Goal: Complete application form

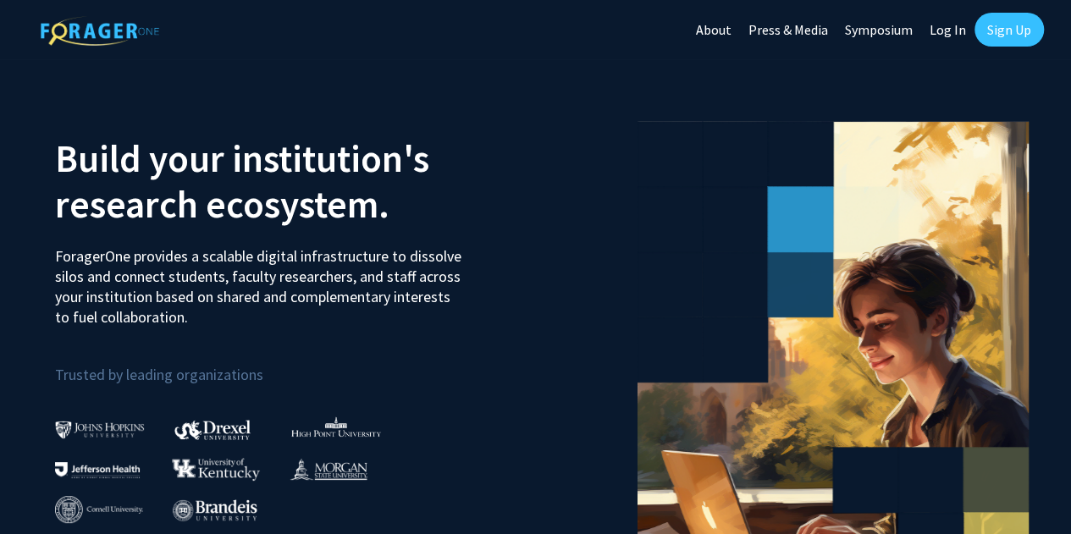
click at [950, 31] on link "Log In" at bounding box center [947, 29] width 53 height 59
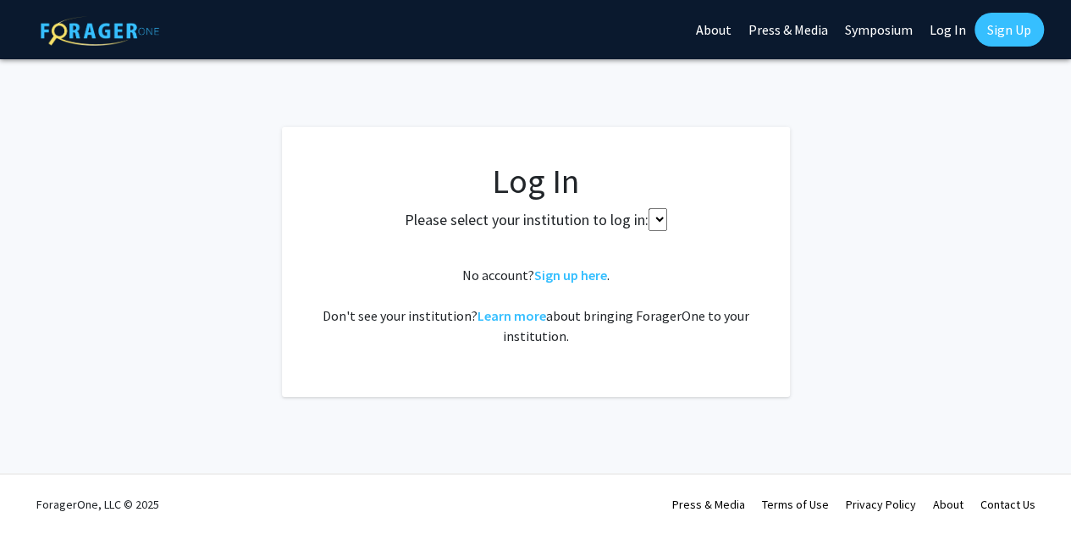
select select
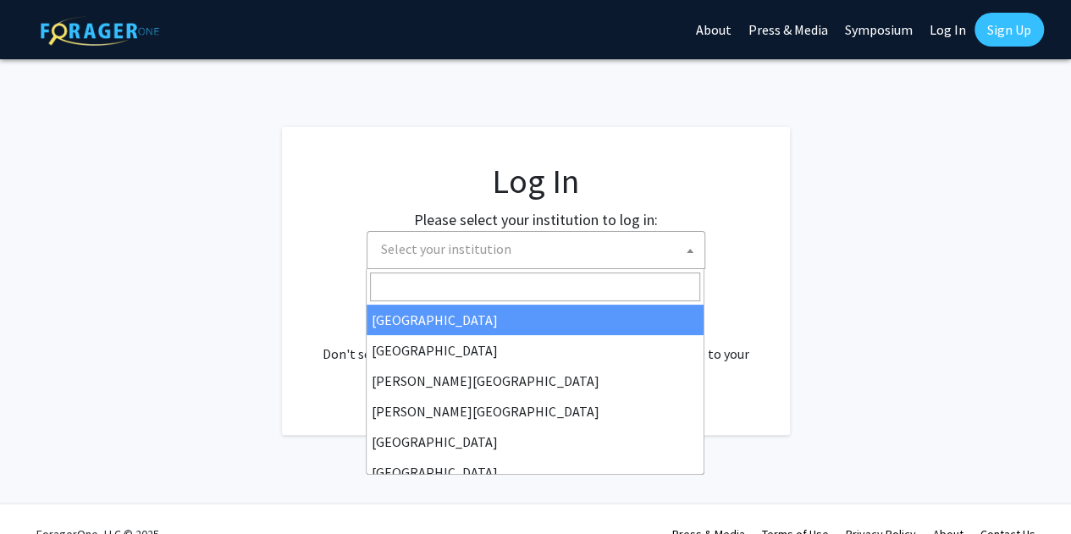
click at [546, 255] on span "Select your institution" at bounding box center [539, 249] width 330 height 35
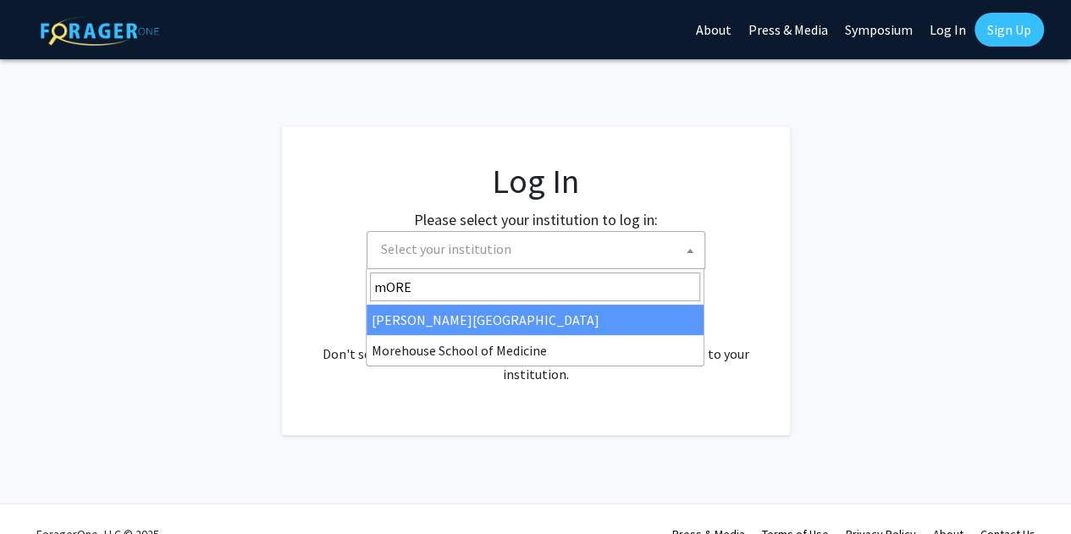
type input "mORE"
select select "28"
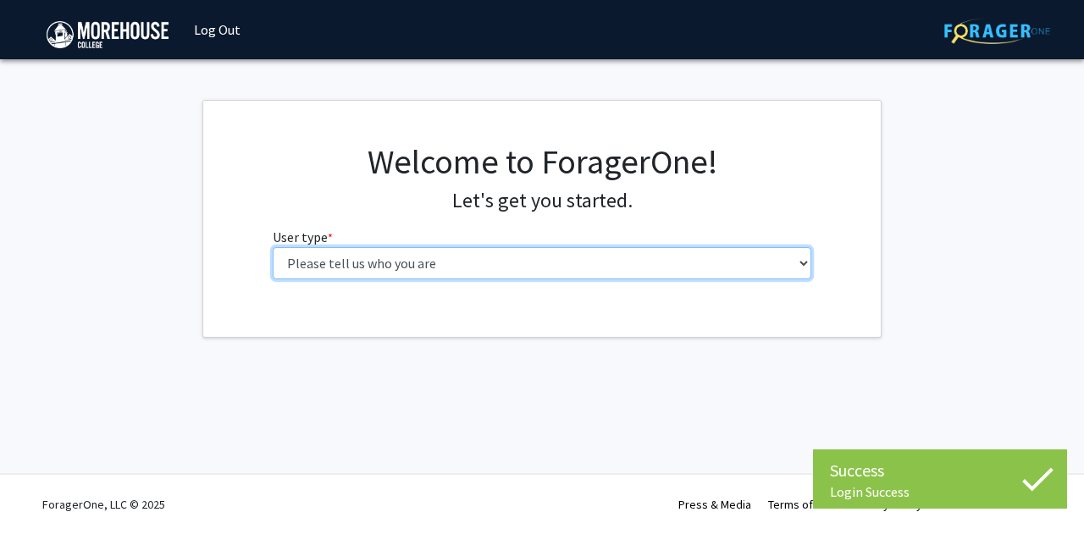
click at [471, 269] on select "Please tell us who you are Undergraduate Student Master's Student Doctoral Cand…" at bounding box center [542, 263] width 539 height 32
select select "1: undergrad"
click at [273, 247] on select "Please tell us who you are Undergraduate Student Master's Student Doctoral Cand…" at bounding box center [542, 263] width 539 height 32
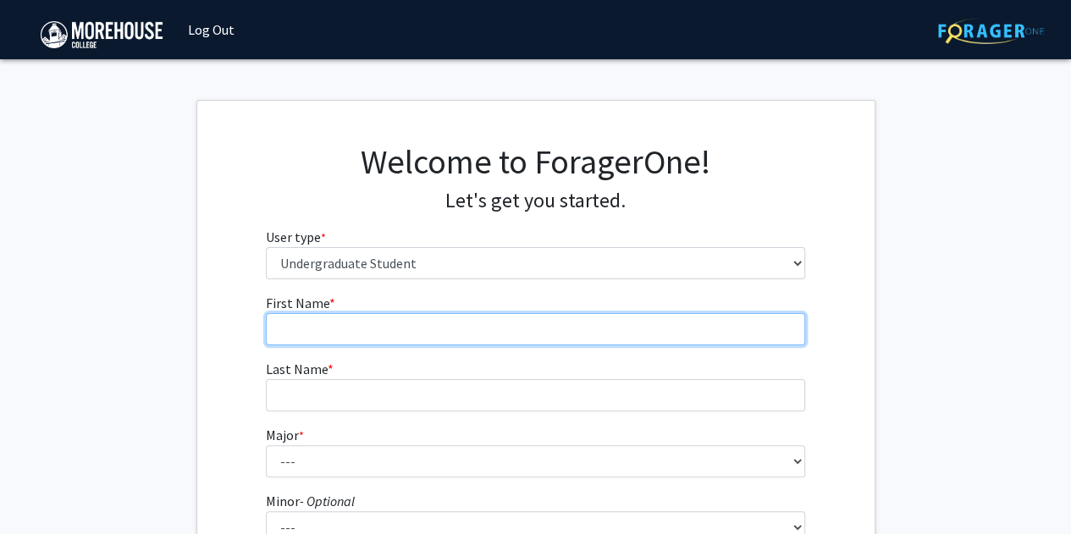
click at [380, 324] on input "First Name * required" at bounding box center [535, 329] width 539 height 32
type input "Michael J"
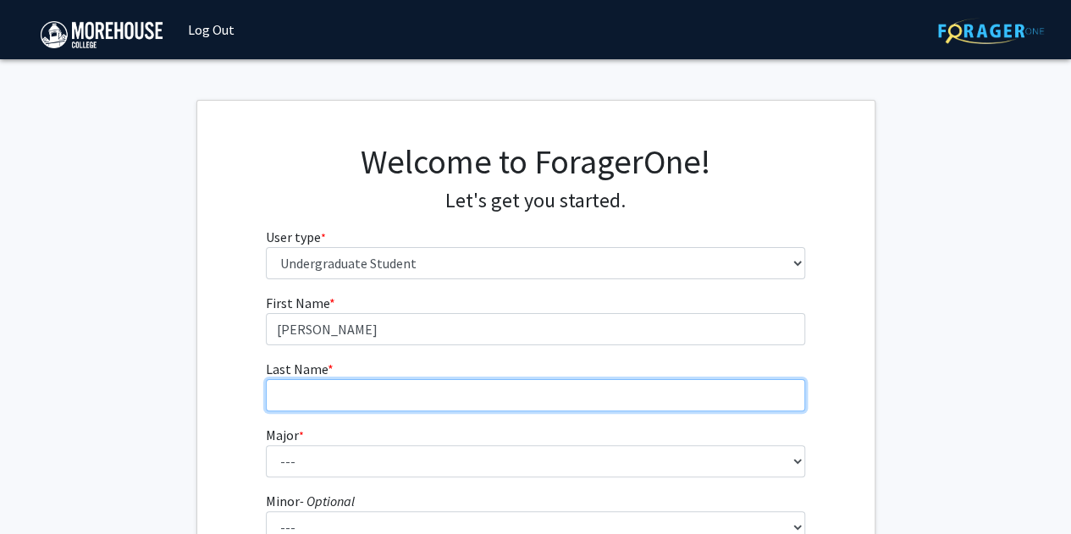
type input "Fisher"
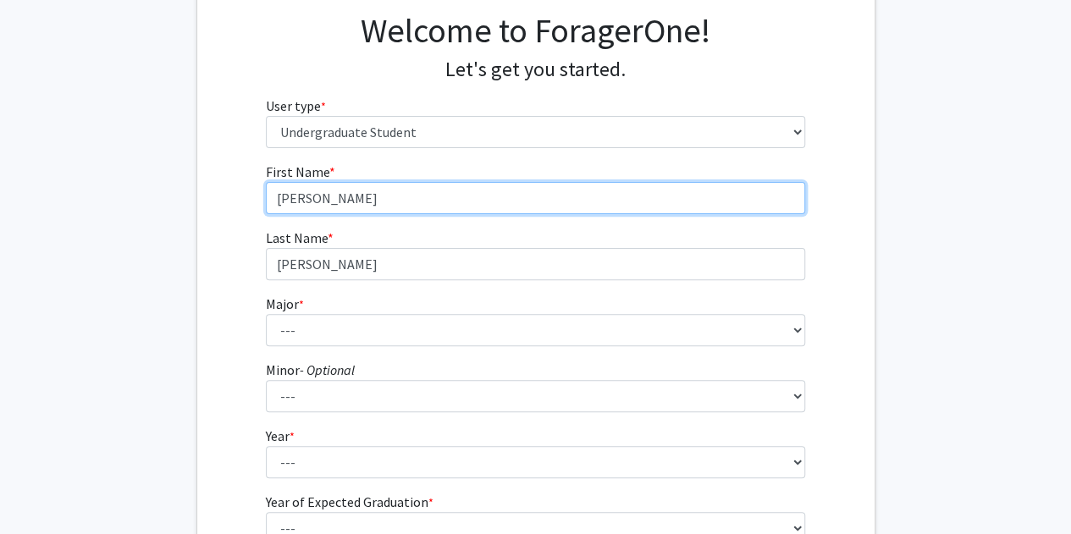
scroll to position [132, 0]
type input "Michael"
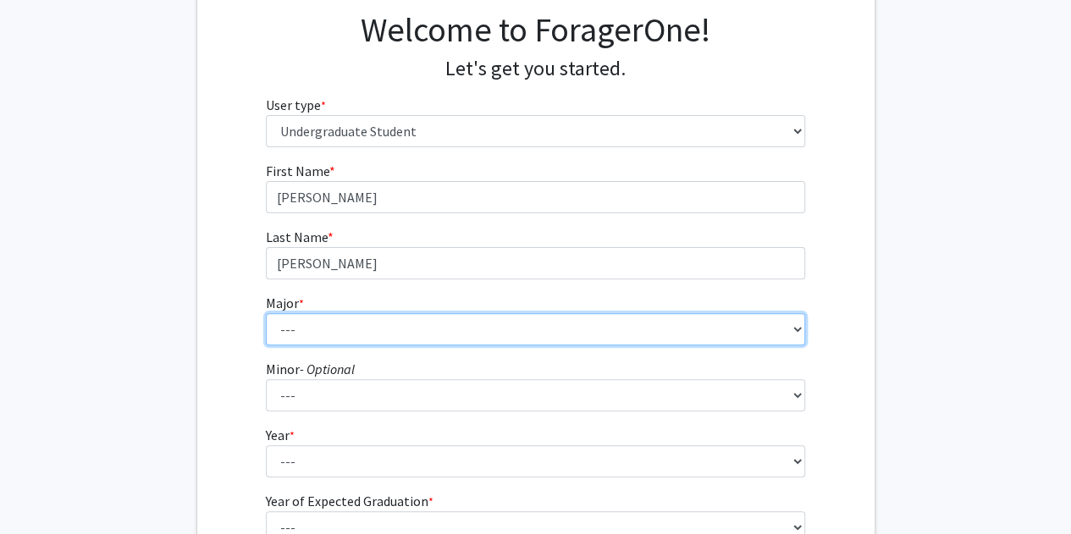
click at [410, 330] on select "--- Africana Studies Applied Physics Art History Art Studies Biology Business A…" at bounding box center [535, 329] width 539 height 32
select select "5: 2095"
click at [266, 313] on select "--- Africana Studies Applied Physics Art History Art Studies Biology Business A…" at bounding box center [535, 329] width 539 height 32
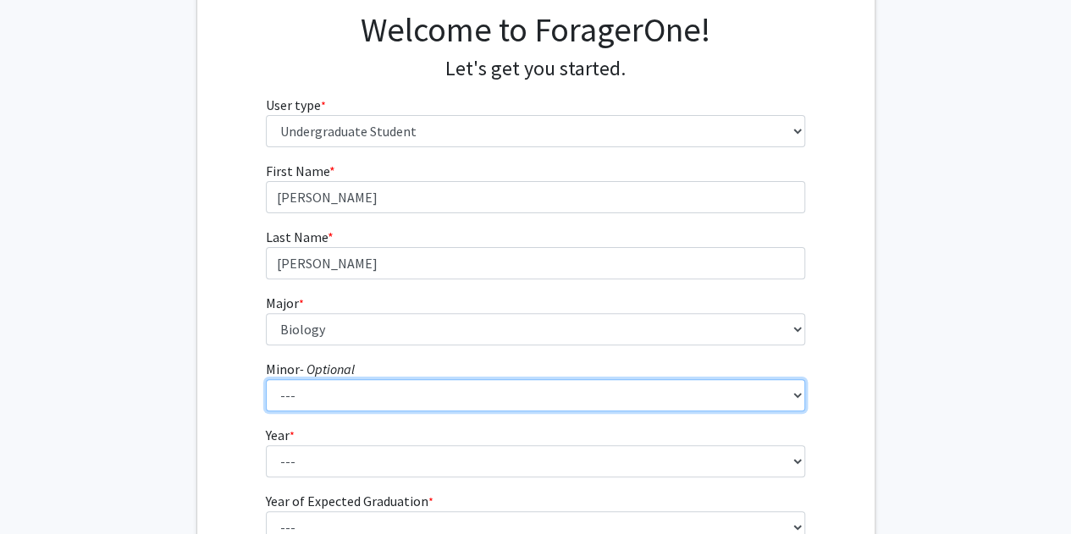
click at [364, 381] on select "--- Accounting Africana Studies Art Art History Biology Business Administration…" at bounding box center [535, 395] width 539 height 32
select select "28: 1662"
click at [266, 379] on select "--- Accounting Africana Studies Art Art History Biology Business Administration…" at bounding box center [535, 395] width 539 height 32
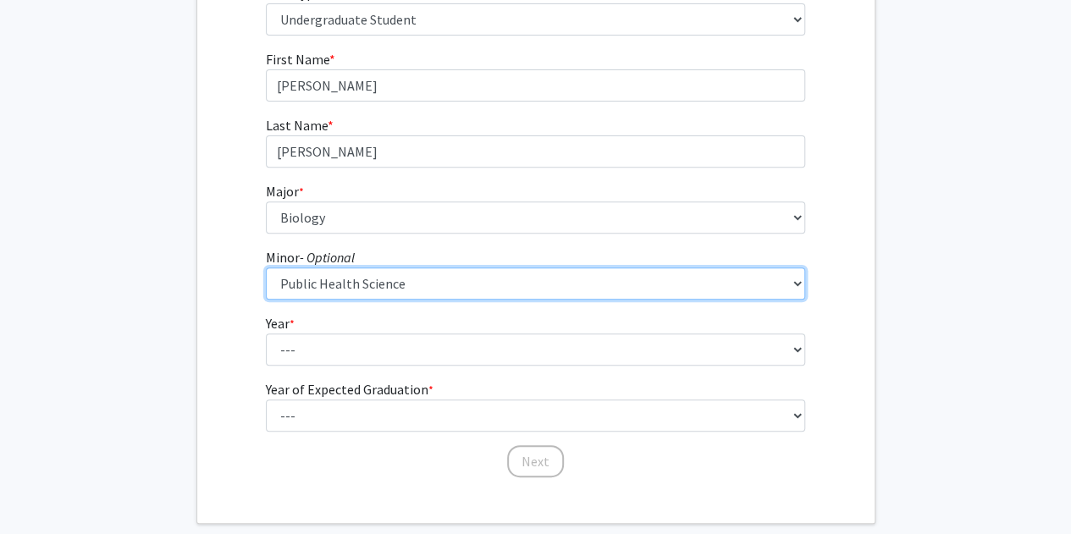
scroll to position [246, 0]
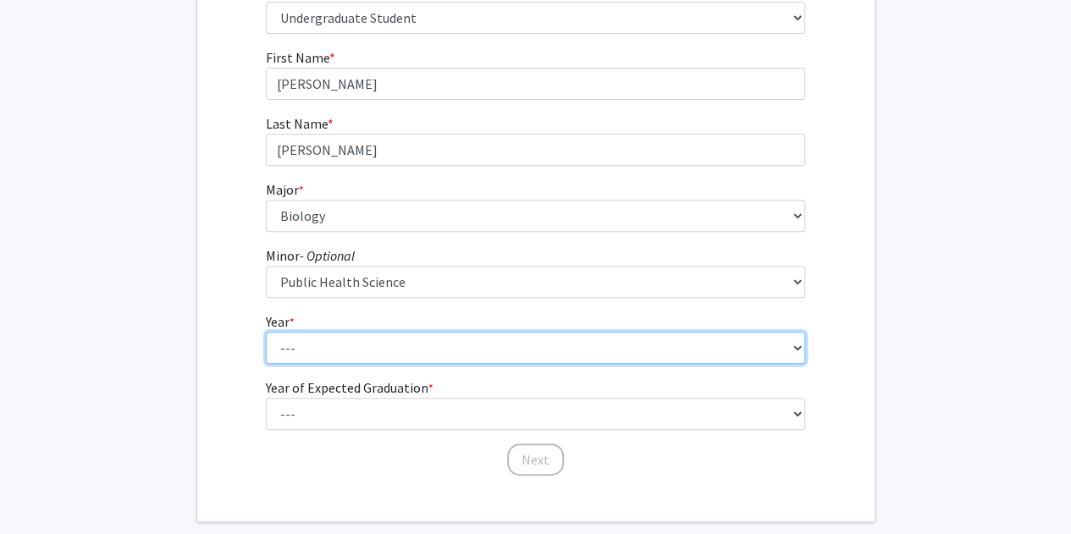
click at [364, 344] on select "--- First-year Sophomore Junior Senior Postbaccalaureate Certificate" at bounding box center [535, 348] width 539 height 32
select select "2: sophomore"
click at [266, 332] on select "--- First-year Sophomore Junior Senior Postbaccalaureate Certificate" at bounding box center [535, 348] width 539 height 32
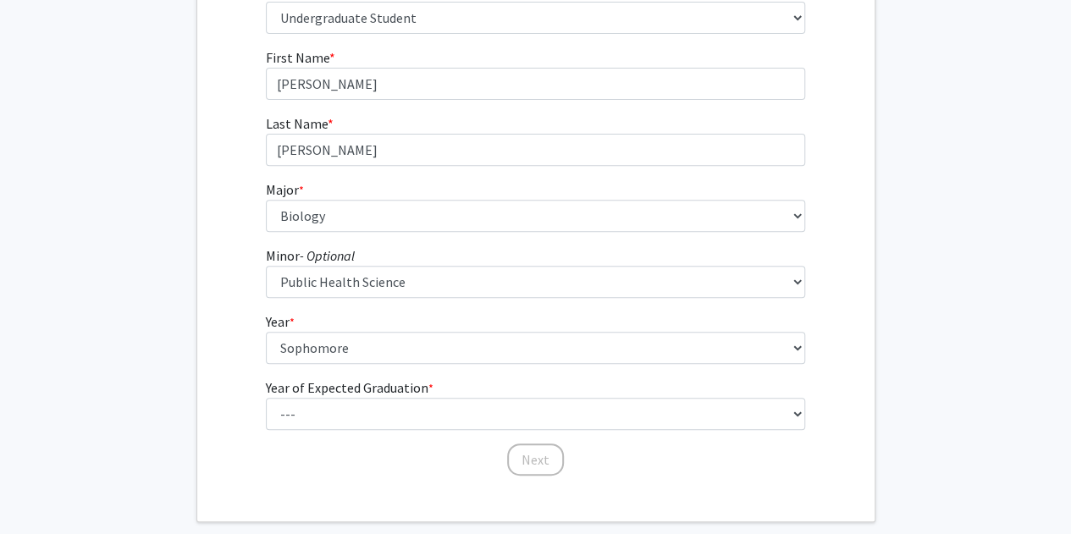
click at [370, 396] on label "Year of Expected Graduation * required" at bounding box center [350, 388] width 168 height 20
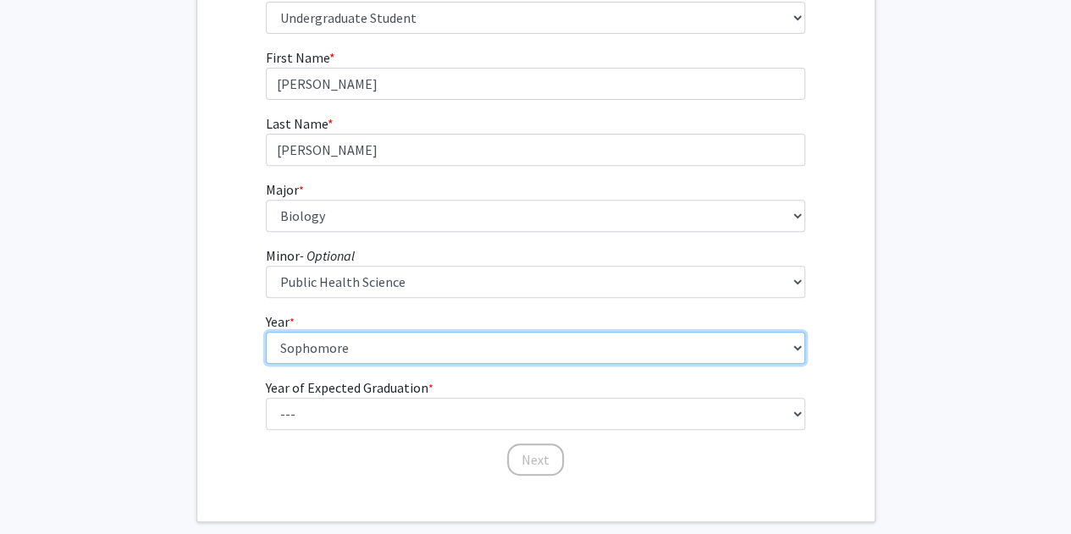
click at [370, 364] on select "--- First-year Sophomore Junior Senior Postbaccalaureate Certificate" at bounding box center [535, 348] width 539 height 32
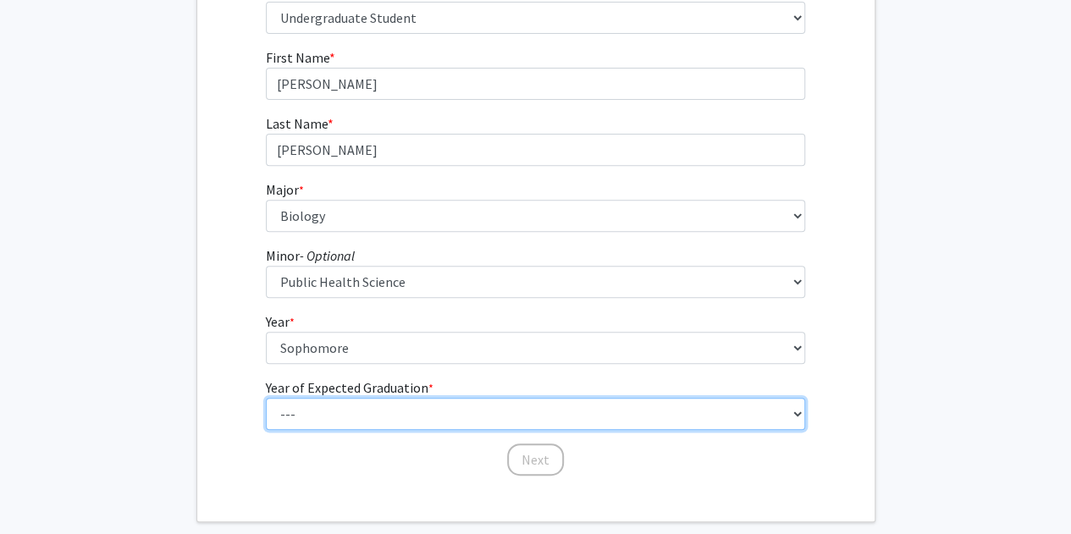
click at [374, 404] on select "--- 2025 2026 2027 2028 2029 2030 2031 2032 2033 2034" at bounding box center [535, 414] width 539 height 32
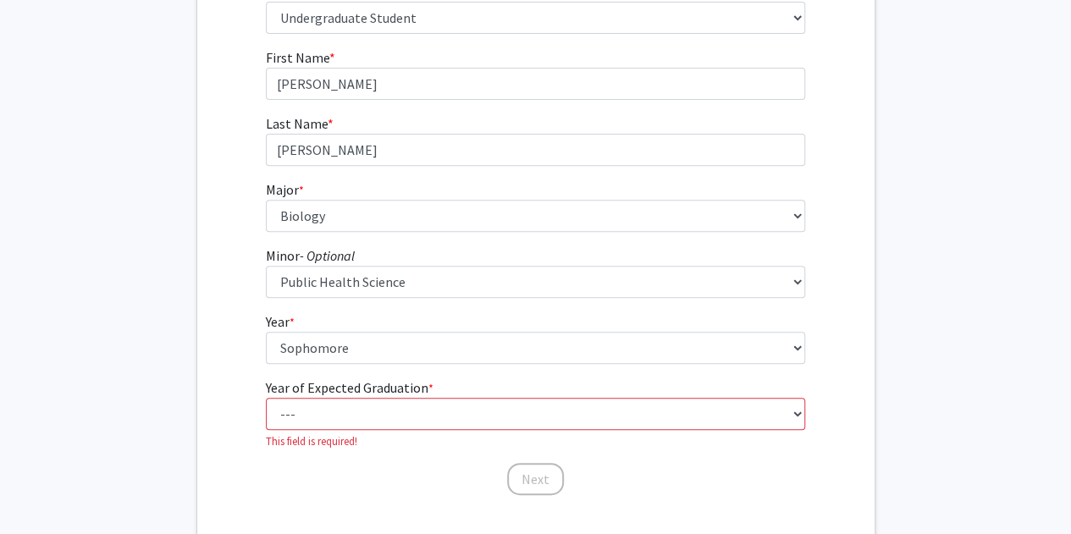
click at [219, 273] on div "First Name * required Michael Last Name * required Fisher Major * required --- …" at bounding box center [535, 272] width 677 height 450
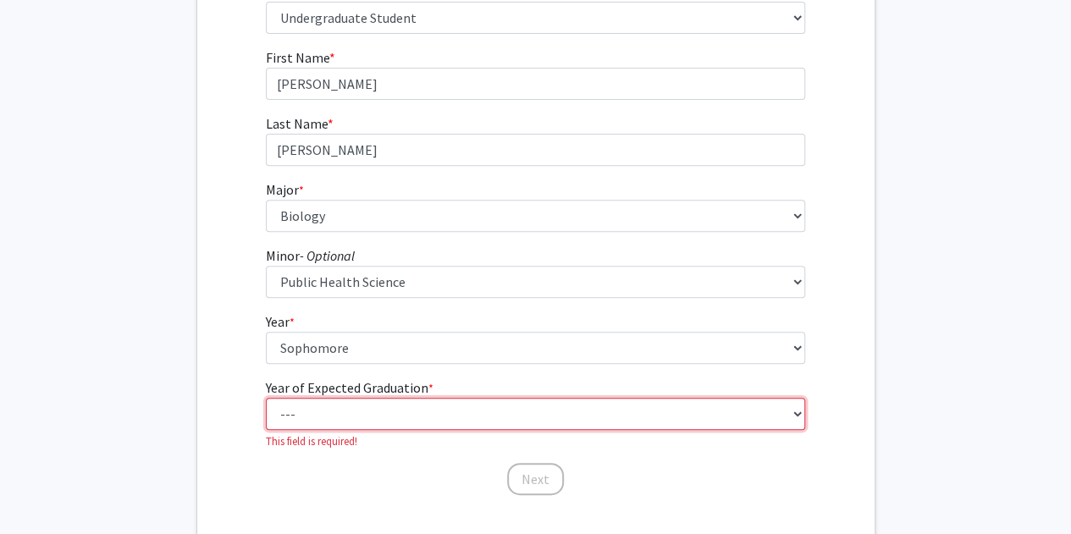
click at [326, 410] on select "--- 2025 2026 2027 2028 2029 2030 2031 2032 2033 2034" at bounding box center [535, 414] width 539 height 32
select select "4: 2028"
click at [266, 398] on select "--- 2025 2026 2027 2028 2029 2030 2031 2032 2033 2034" at bounding box center [535, 414] width 539 height 32
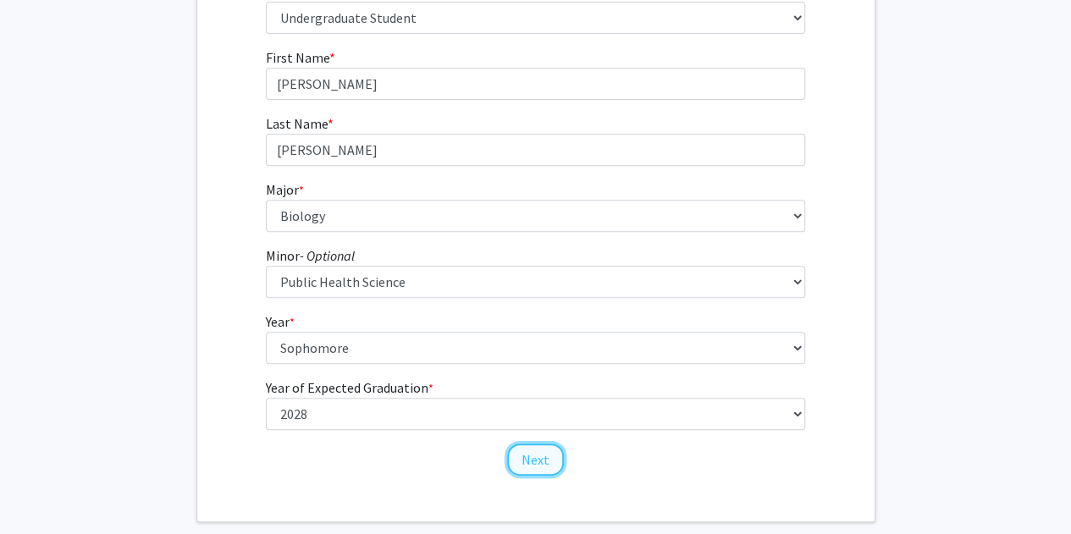
click at [523, 448] on button "Next" at bounding box center [535, 460] width 57 height 32
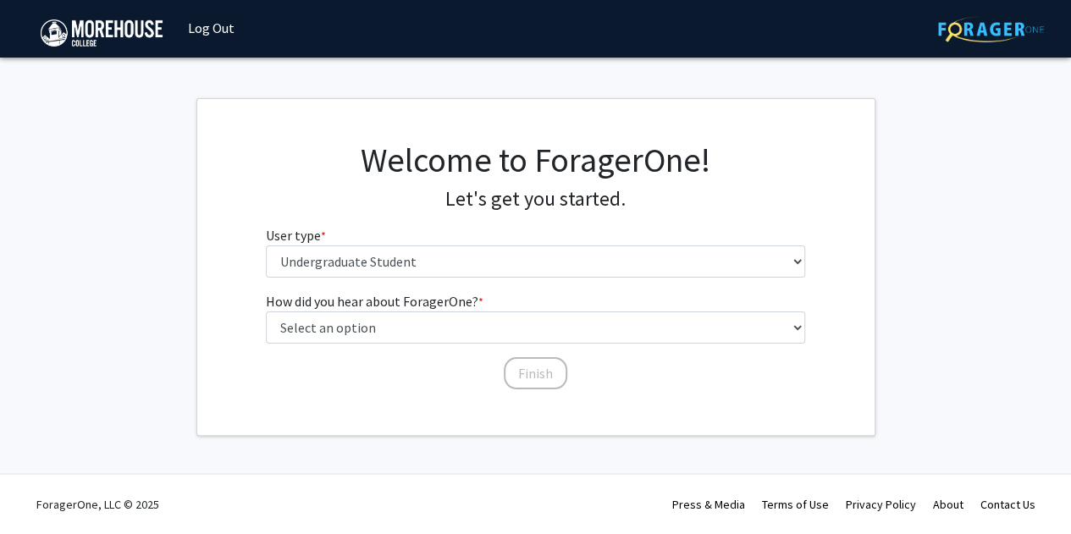
scroll to position [0, 0]
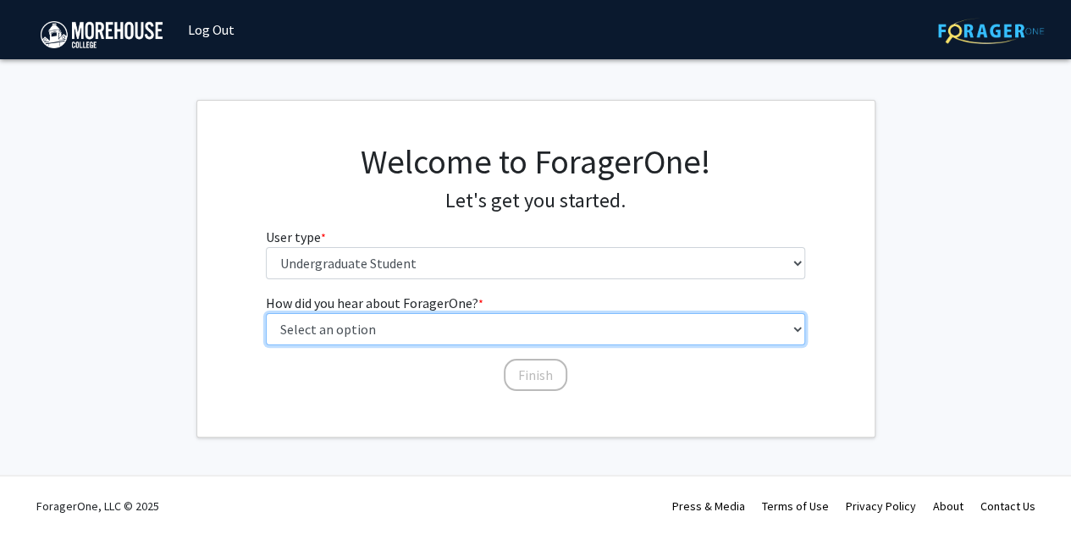
click at [401, 323] on select "Select an option Peer/student recommendation Faculty/staff recommendation Unive…" at bounding box center [535, 329] width 539 height 32
select select "2: faculty_recommendation"
click at [266, 313] on select "Select an option Peer/student recommendation Faculty/staff recommendation Unive…" at bounding box center [535, 329] width 539 height 32
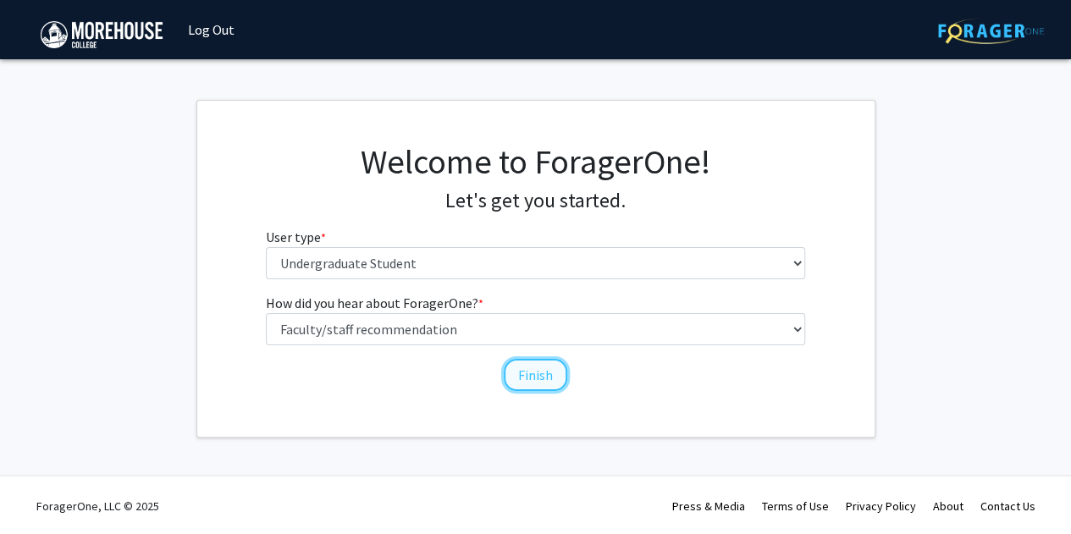
click at [516, 381] on button "Finish" at bounding box center [536, 375] width 64 height 32
